Goal: Task Accomplishment & Management: Manage account settings

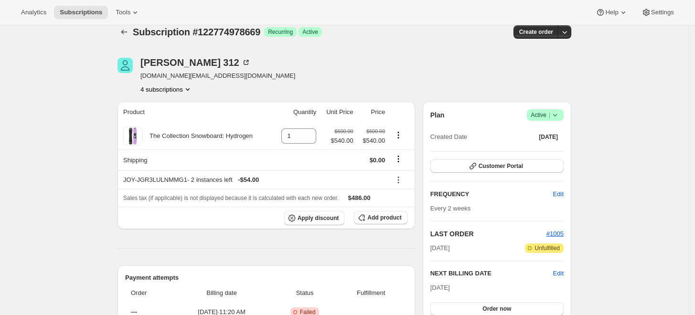
scroll to position [11, 0]
click at [127, 32] on icon "Subscriptions" at bounding box center [124, 32] width 6 height 5
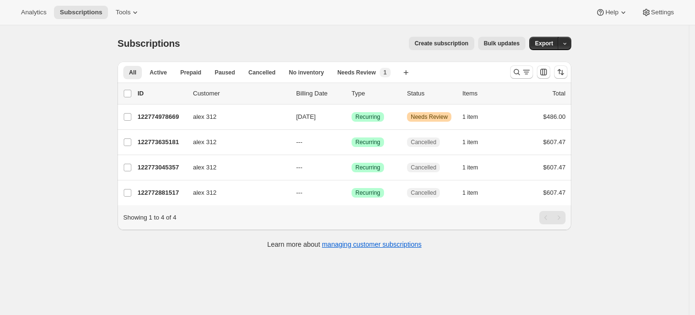
click at [85, 116] on div "Subscriptions. This page is ready Subscriptions Create subscription Bulk update…" at bounding box center [344, 182] width 689 height 315
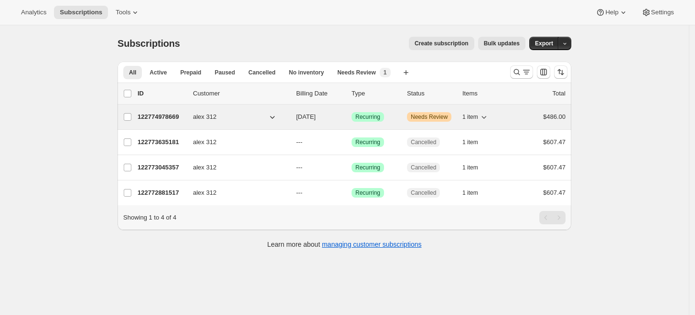
click at [165, 114] on p "122774978669" at bounding box center [162, 117] width 48 height 10
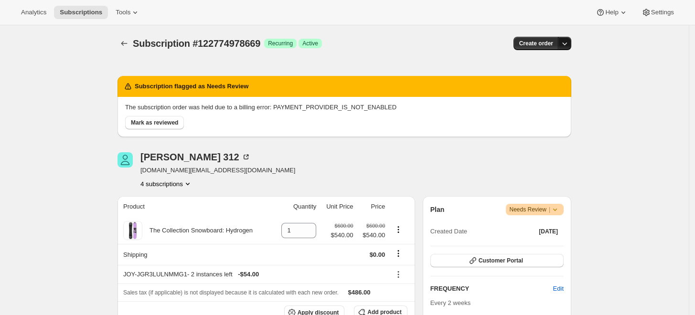
click at [571, 42] on button "button" at bounding box center [564, 43] width 13 height 13
click at [436, 63] on div "Subscription flagged as Needs Review The subscription order was held due to a b…" at bounding box center [345, 103] width 454 height 83
click at [656, 19] on div "Analytics Subscriptions Tools Help Settings" at bounding box center [347, 12] width 695 height 25
click at [662, 13] on span "Settings" at bounding box center [662, 13] width 23 height 8
